Goal: Task Accomplishment & Management: Manage account settings

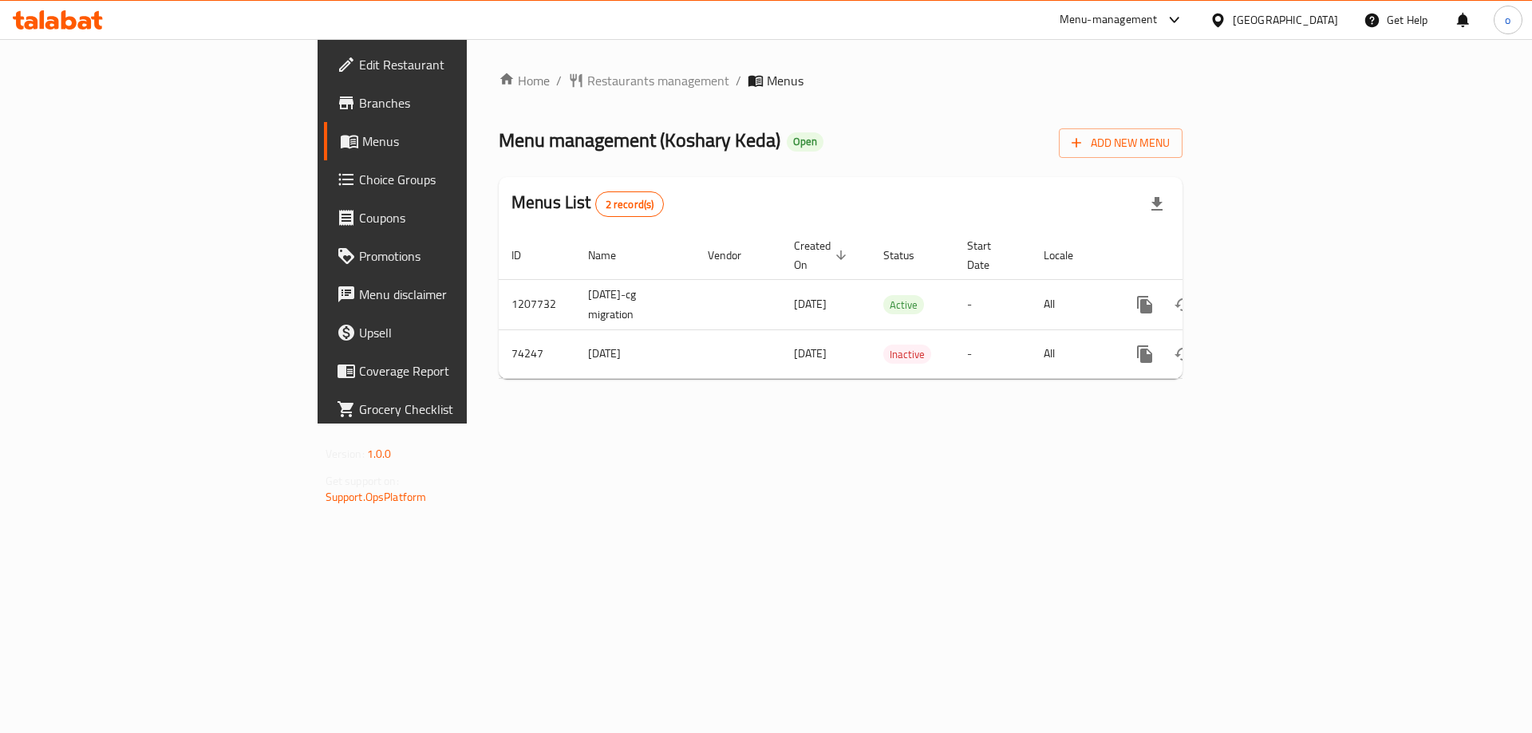
click at [324, 113] on link "Branches" at bounding box center [449, 103] width 250 height 38
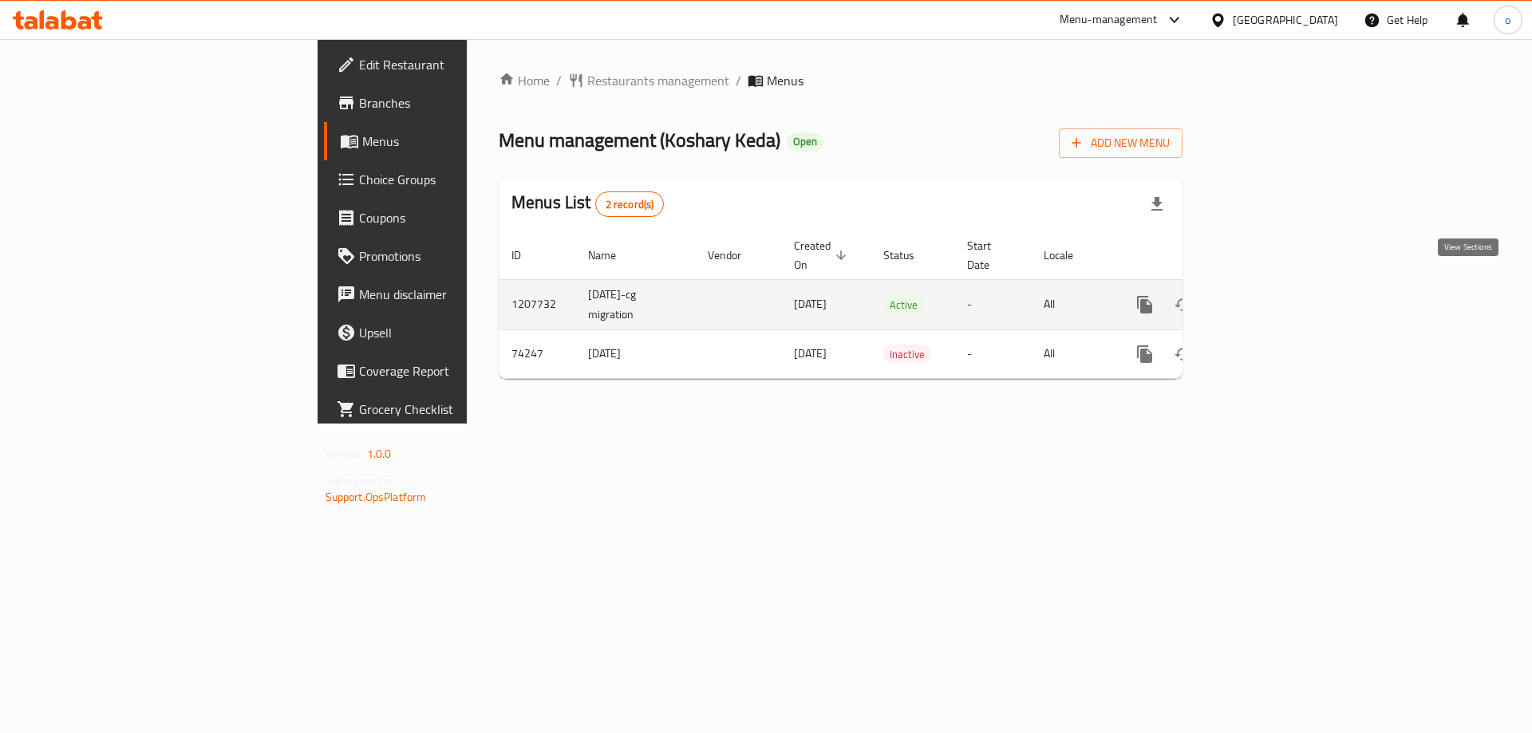
click at [1270, 295] on icon "enhanced table" at bounding box center [1260, 304] width 19 height 19
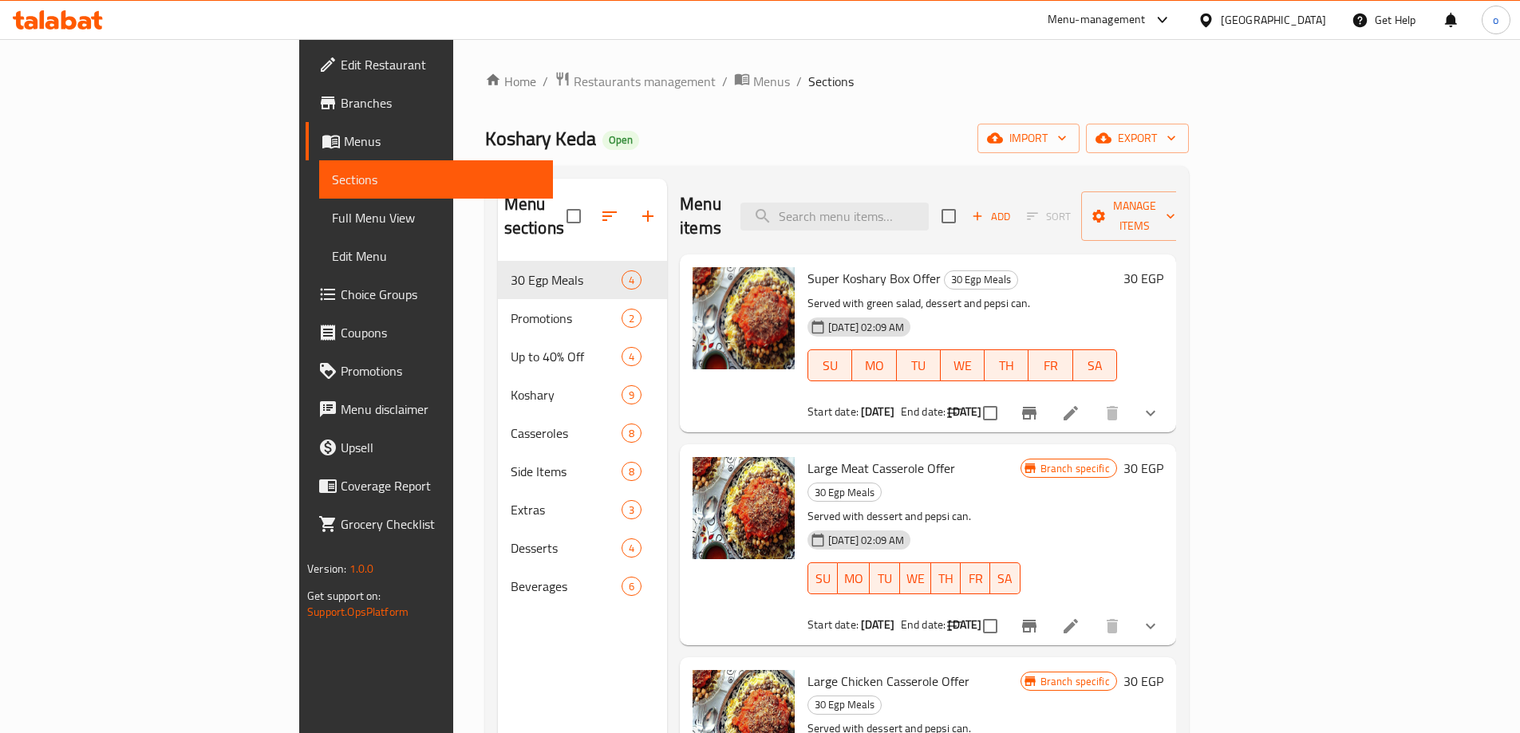
click at [344, 138] on span "Menus" at bounding box center [442, 141] width 196 height 19
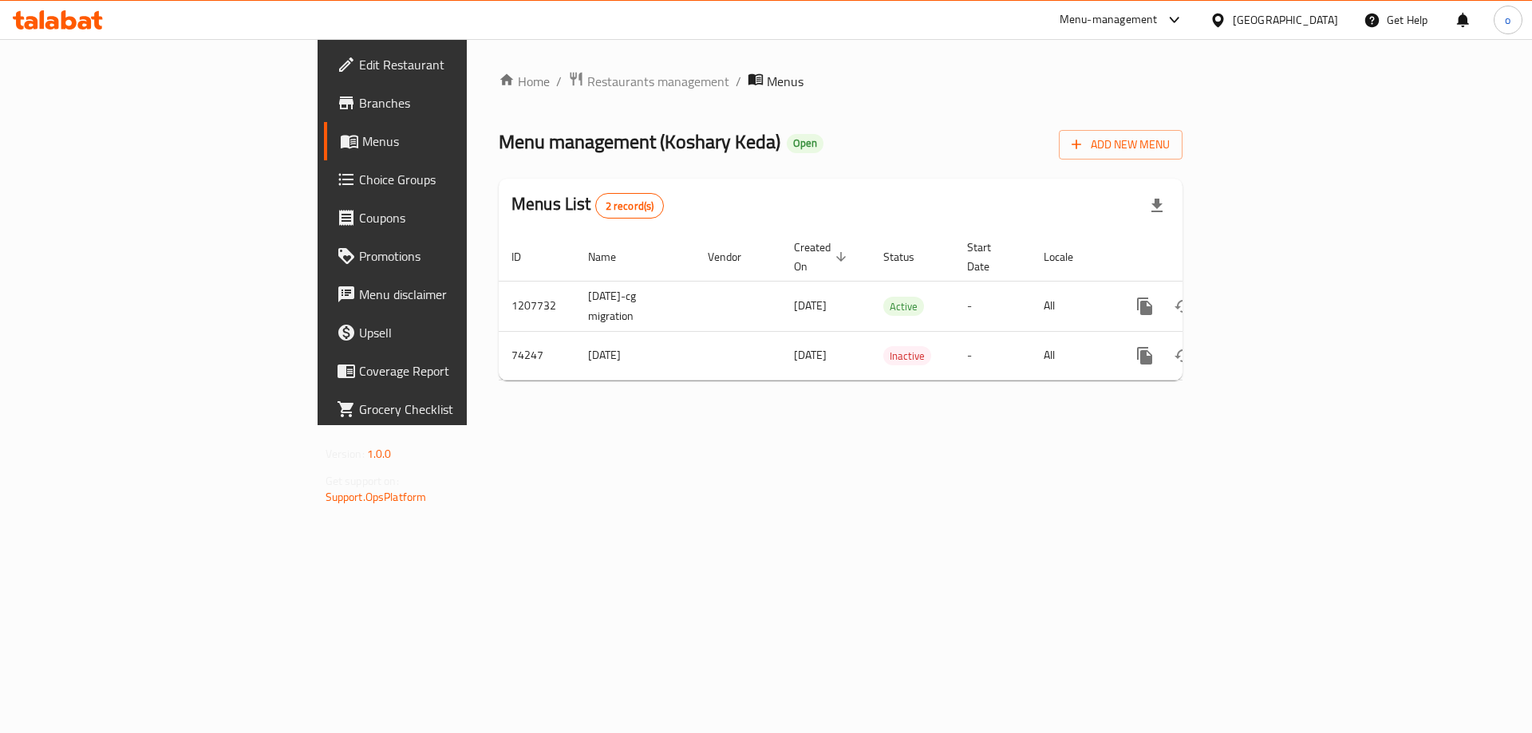
click at [359, 100] on span "Branches" at bounding box center [460, 102] width 202 height 19
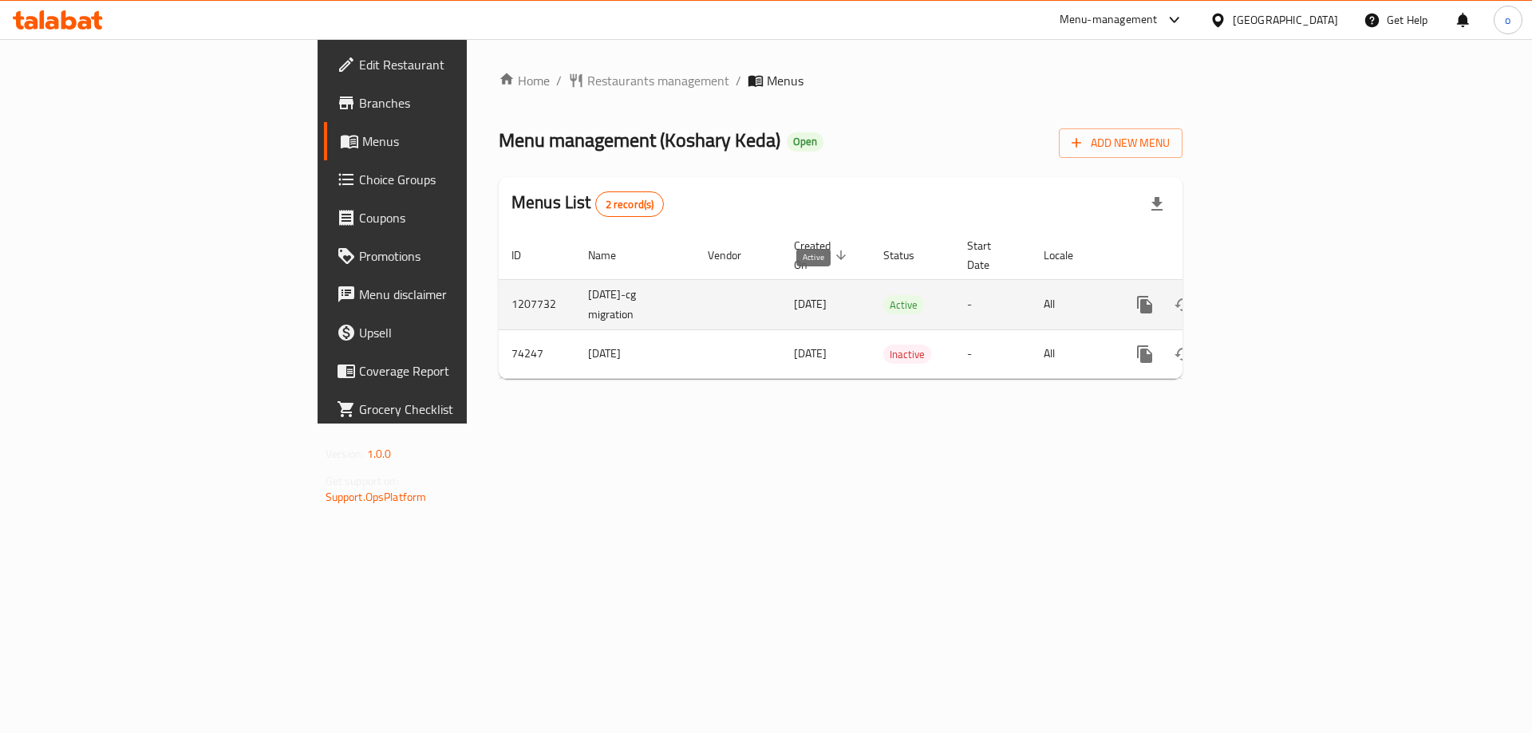
click at [883, 296] on span "Active" at bounding box center [903, 305] width 41 height 18
click at [781, 290] on td "[DATE]" at bounding box center [825, 304] width 89 height 50
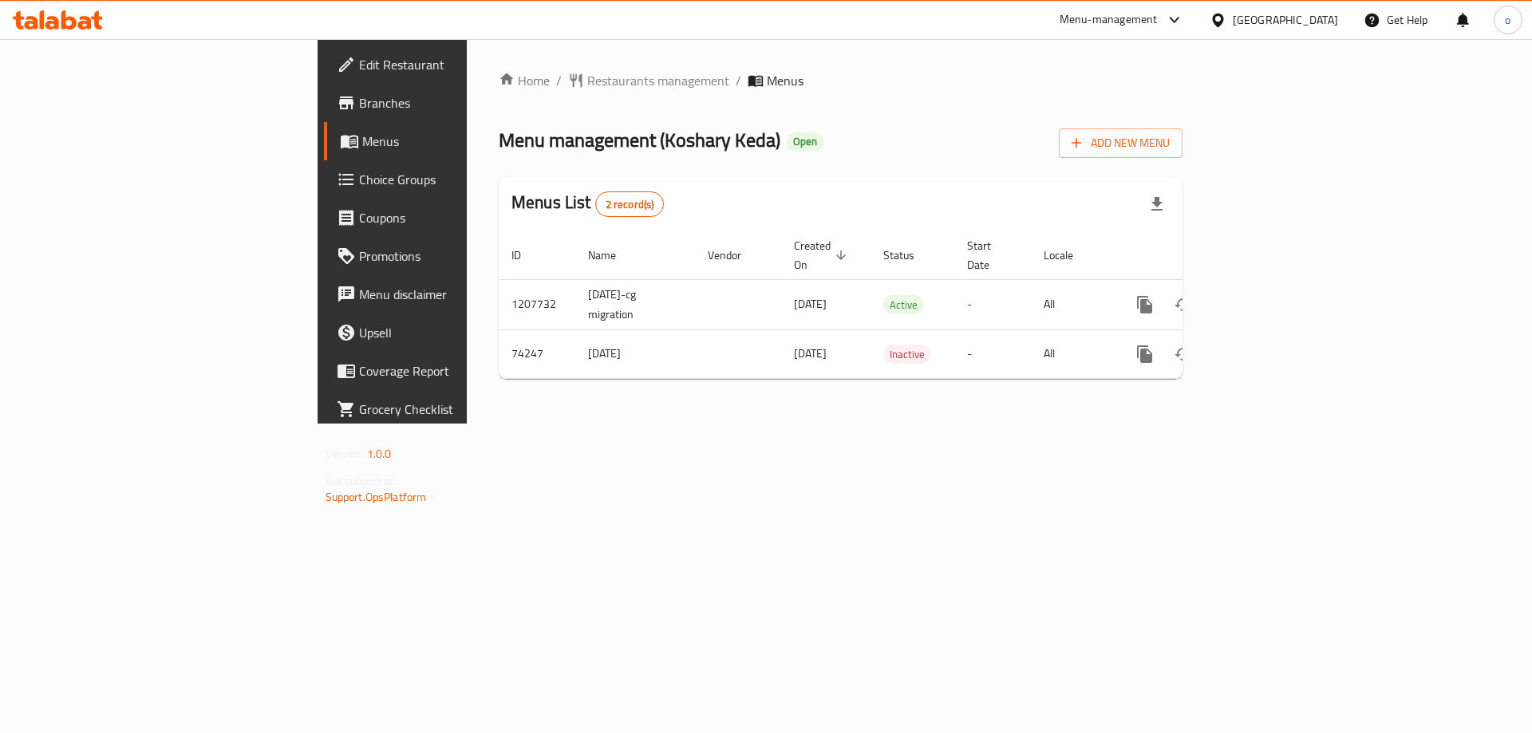
click at [359, 96] on span "Branches" at bounding box center [460, 102] width 202 height 19
